Goal: Navigation & Orientation: Find specific page/section

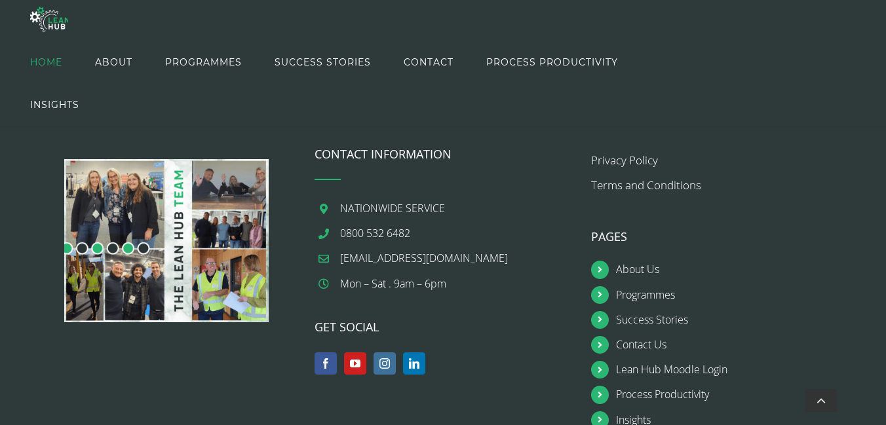
scroll to position [1606, 0]
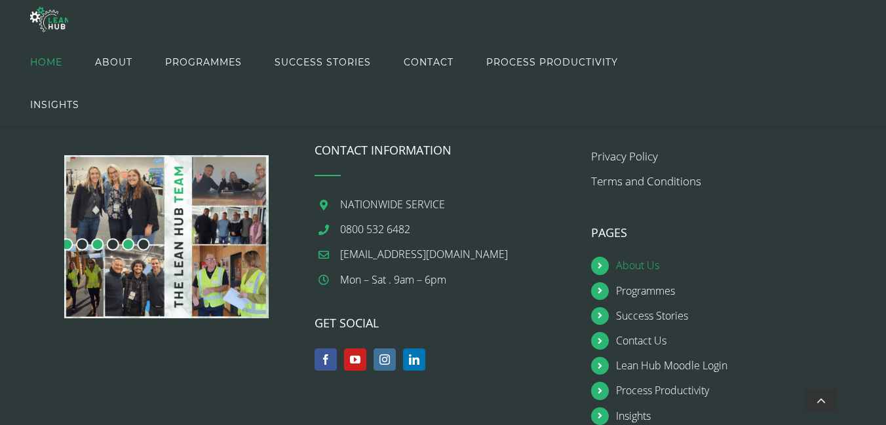
click at [632, 257] on link "About Us" at bounding box center [731, 266] width 231 height 18
